Goal: Information Seeking & Learning: Learn about a topic

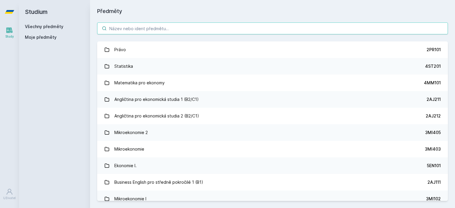
click at [140, 30] on input "search" at bounding box center [272, 29] width 351 height 12
paste input "1FP414"
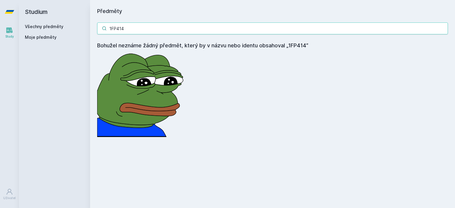
drag, startPoint x: 144, startPoint y: 34, endPoint x: 140, endPoint y: 31, distance: 4.9
click at [142, 33] on input "1FP414" at bounding box center [272, 29] width 351 height 12
drag, startPoint x: 140, startPoint y: 31, endPoint x: 97, endPoint y: 29, distance: 43.3
click at [97, 29] on div "1FP414 Bohužel neznáme žádný předmět, který by v názvu nebo identu obsahoval „1…" at bounding box center [272, 79] width 365 height 129
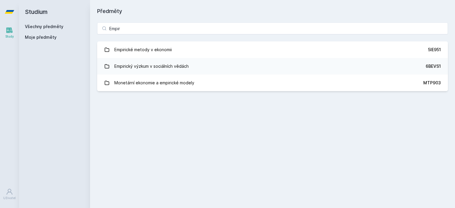
click at [211, 118] on div "Předměty Empir Empirické metody v ekonomii 5IE951 Empirický výzkum v sociálních…" at bounding box center [272, 104] width 351 height 194
drag, startPoint x: 146, startPoint y: 32, endPoint x: 99, endPoint y: 31, distance: 47.4
click at [99, 31] on input "Empir" at bounding box center [272, 29] width 351 height 12
paste input "1BP439"
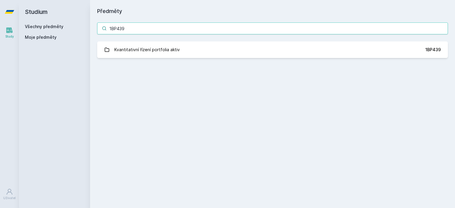
type input "1BP439"
click at [177, 56] on link "Kvantitativní řízení portfolia aktiv 1BP439" at bounding box center [272, 49] width 351 height 17
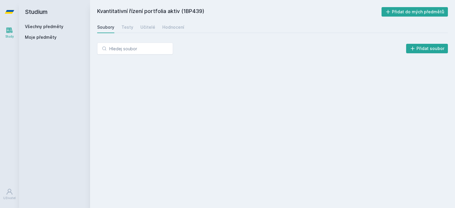
click at [173, 31] on link "Hodnocení" at bounding box center [173, 27] width 22 height 12
click at [148, 29] on div "Učitelé" at bounding box center [147, 27] width 15 height 6
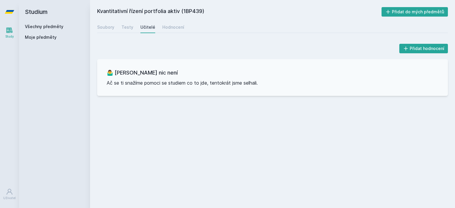
click at [123, 32] on div "Soubory Testy Učitelé Hodnocení" at bounding box center [272, 27] width 351 height 12
click at [125, 30] on div "Testy" at bounding box center [127, 27] width 12 height 6
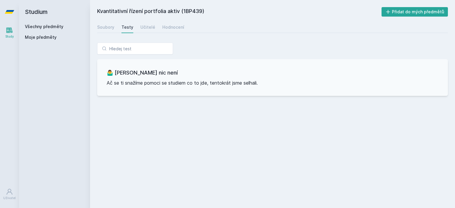
click at [107, 29] on div "Soubory" at bounding box center [105, 27] width 17 height 6
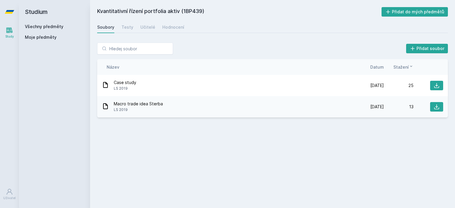
click at [145, 29] on div "Učitelé" at bounding box center [147, 27] width 15 height 6
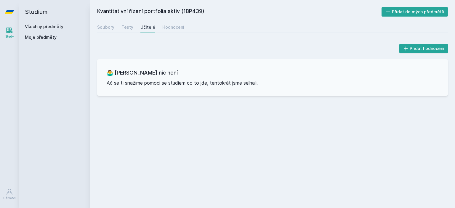
click at [172, 27] on div "Hodnocení" at bounding box center [173, 27] width 22 height 6
click at [116, 29] on div "Soubory Testy Učitelé Hodnocení" at bounding box center [272, 27] width 351 height 12
click at [100, 29] on div "Soubory" at bounding box center [105, 27] width 17 height 6
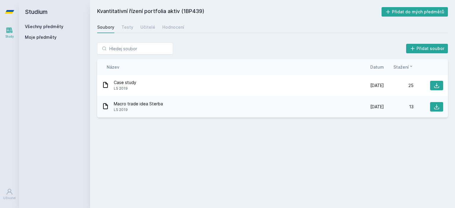
click at [129, 28] on div "Testy" at bounding box center [127, 27] width 12 height 6
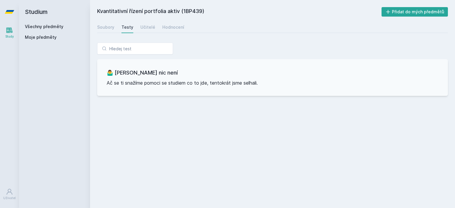
click at [99, 30] on div "Soubory" at bounding box center [105, 27] width 17 height 6
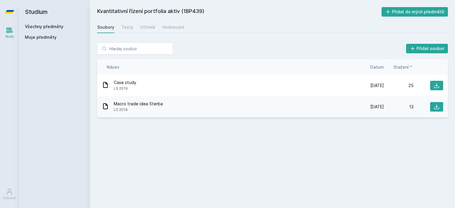
click at [438, 87] on icon at bounding box center [437, 86] width 6 height 6
click at [43, 25] on link "Všechny předměty" at bounding box center [44, 26] width 38 height 5
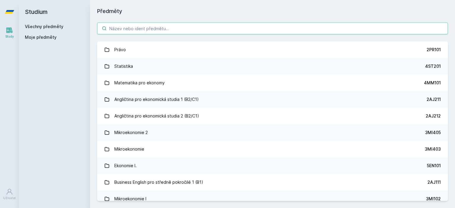
click at [166, 32] on input "search" at bounding box center [272, 29] width 351 height 12
paste input "1BP426"
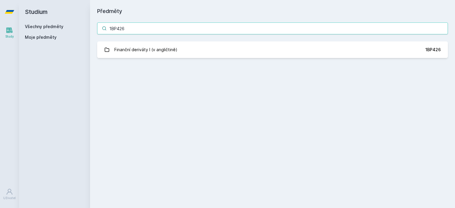
type input "1BP426"
click at [150, 53] on div "Finanční deriváty I (v angličtině)" at bounding box center [145, 50] width 63 height 12
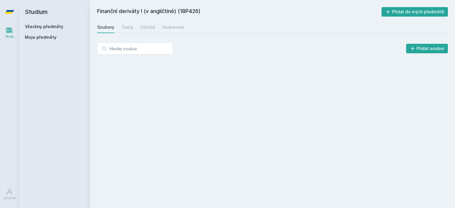
click at [155, 28] on div "Soubory Testy Učitelé Hodnocení" at bounding box center [272, 27] width 351 height 12
click at [150, 27] on div "Učitelé" at bounding box center [147, 27] width 15 height 6
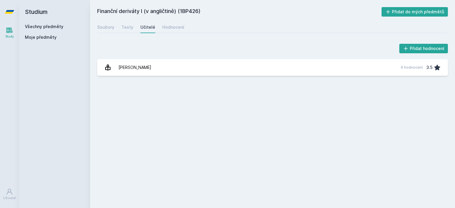
click at [163, 28] on div "Hodnocení" at bounding box center [173, 27] width 22 height 6
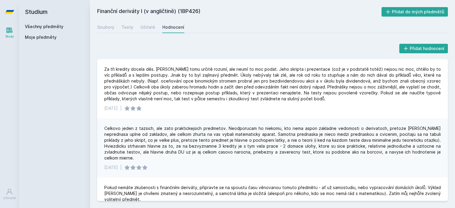
click at [149, 33] on div "Soubory Testy Učitelé Hodnocení" at bounding box center [272, 27] width 351 height 12
click at [145, 28] on div "Učitelé" at bounding box center [147, 27] width 15 height 6
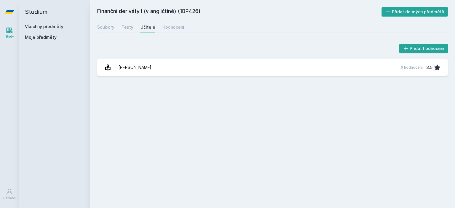
click at [129, 28] on div "Testy" at bounding box center [127, 27] width 12 height 6
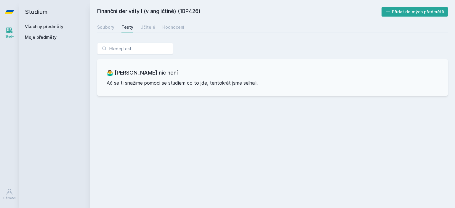
click at [100, 23] on link "Soubory" at bounding box center [105, 27] width 17 height 12
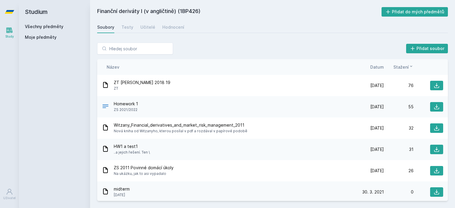
click at [379, 65] on span "Datum" at bounding box center [377, 67] width 14 height 6
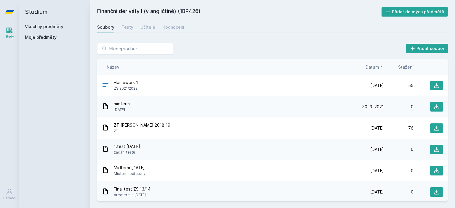
click at [434, 85] on icon at bounding box center [436, 85] width 5 height 5
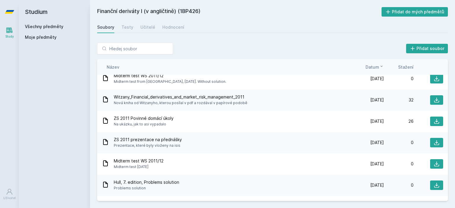
scroll to position [178, 0]
